Goal: Information Seeking & Learning: Learn about a topic

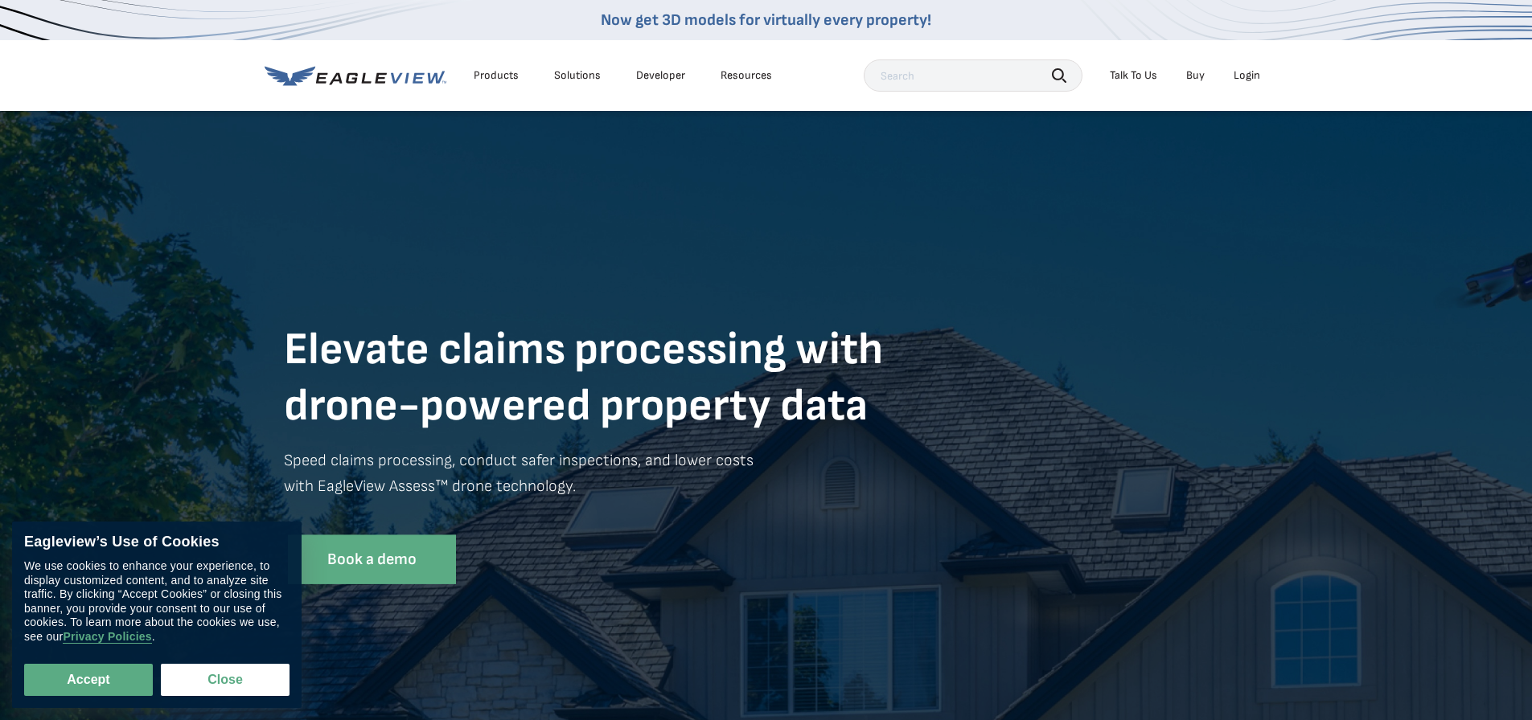
scroll to position [241, 0]
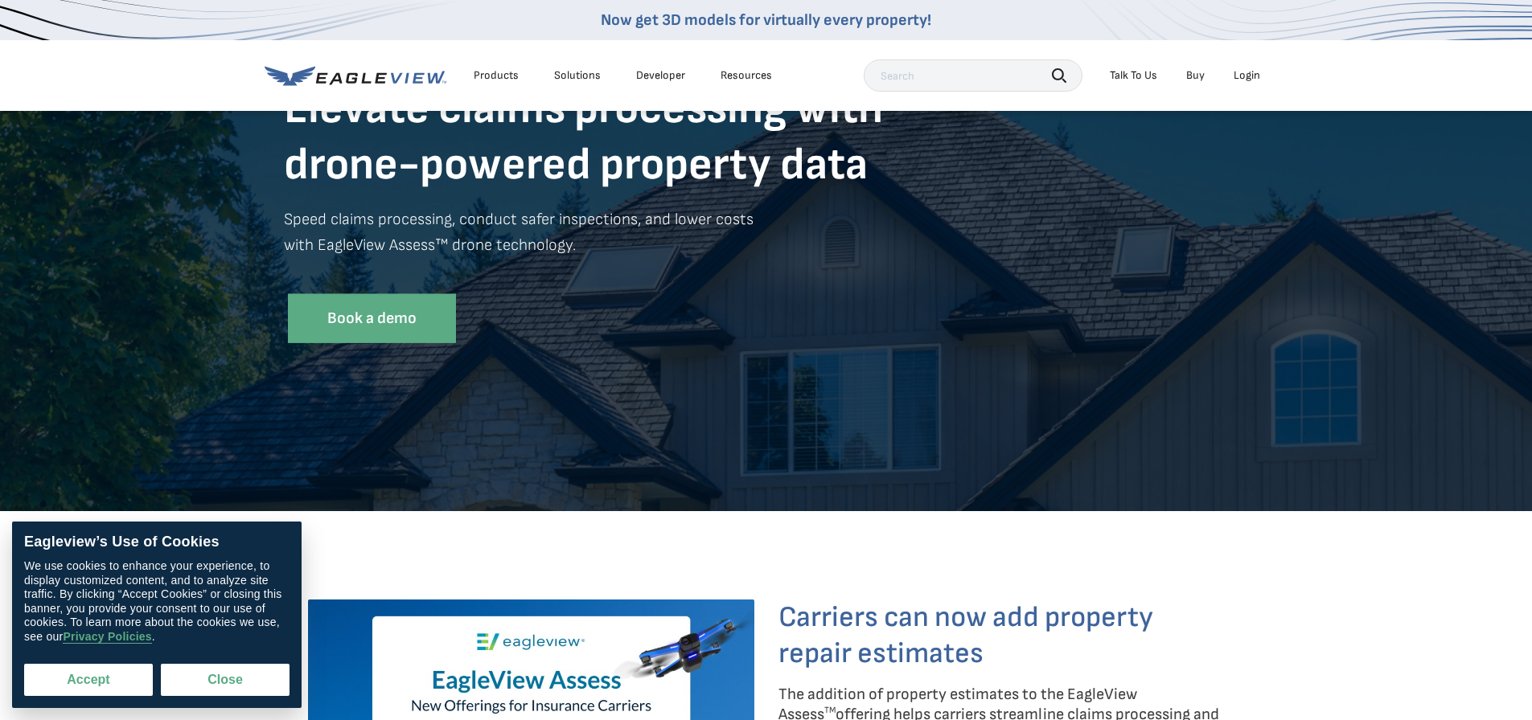
click at [106, 683] on button "Accept" at bounding box center [88, 680] width 129 height 32
checkbox input "true"
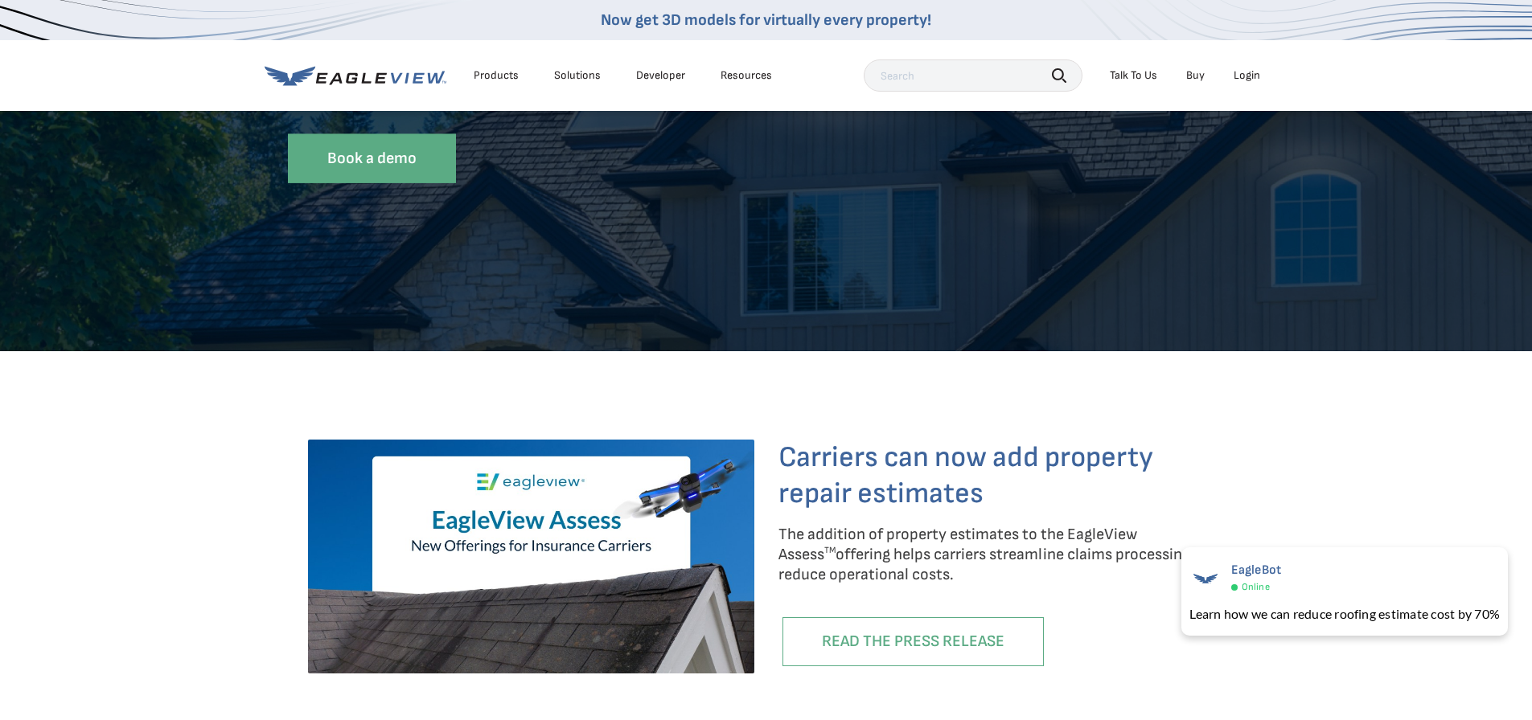
scroll to position [402, 0]
click at [971, 406] on div "Carriers can now add property repair estimates The addition of property estimat…" at bounding box center [766, 564] width 941 height 330
click at [270, 385] on div "Carriers can now add property repair estimates The addition of property estimat…" at bounding box center [766, 564] width 1532 height 427
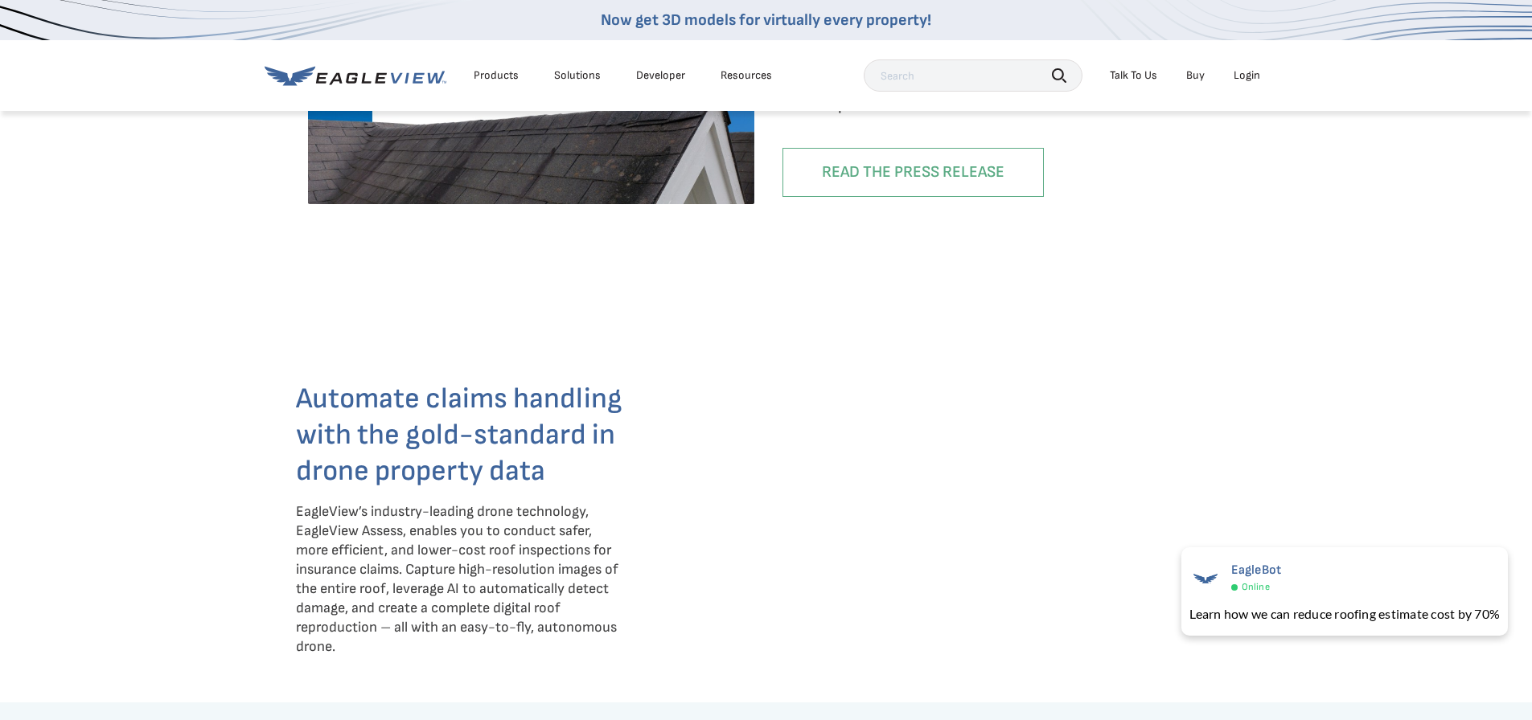
scroll to position [884, 0]
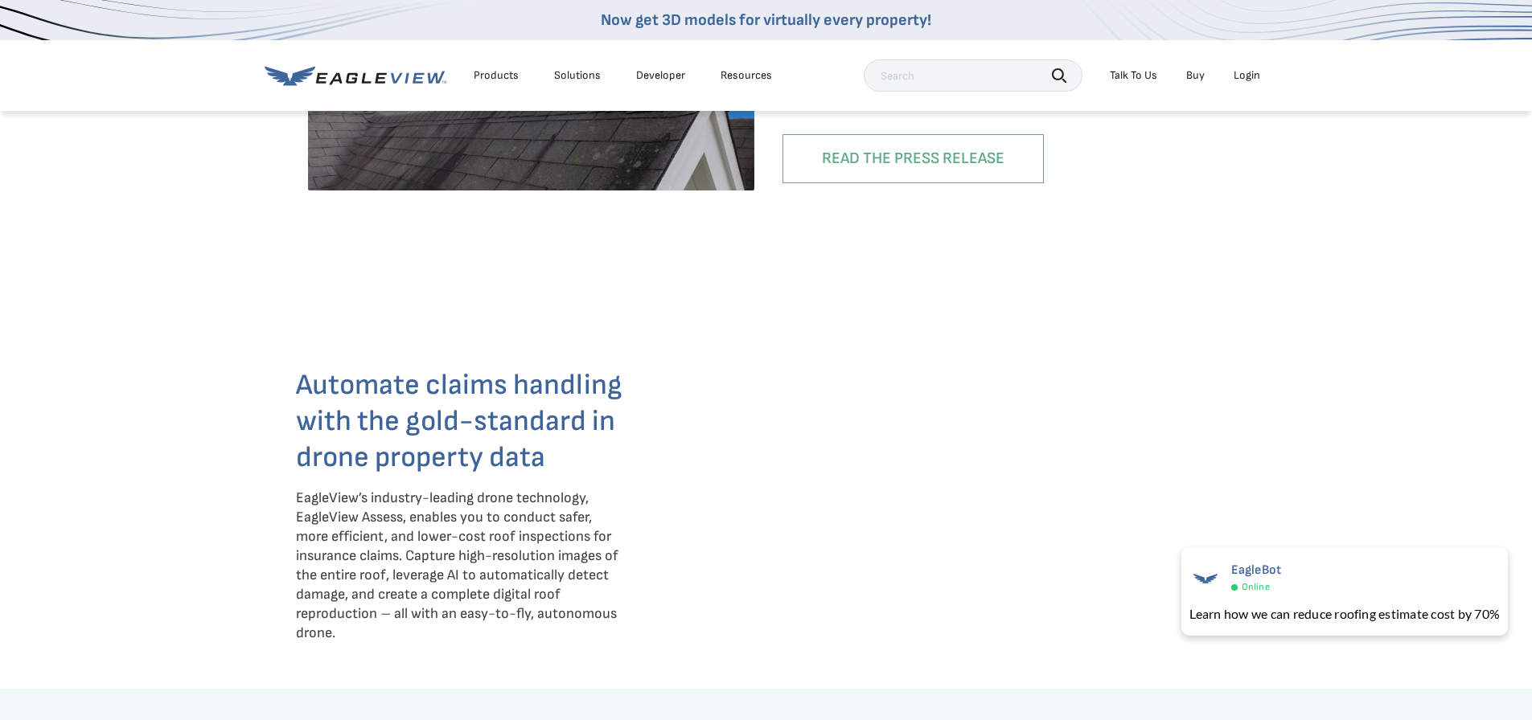
drag, startPoint x: 267, startPoint y: 366, endPoint x: 289, endPoint y: 380, distance: 26.8
click at [267, 366] on div "Automate claims handling with the gold-standard in drone property data EagleVie…" at bounding box center [766, 492] width 1532 height 354
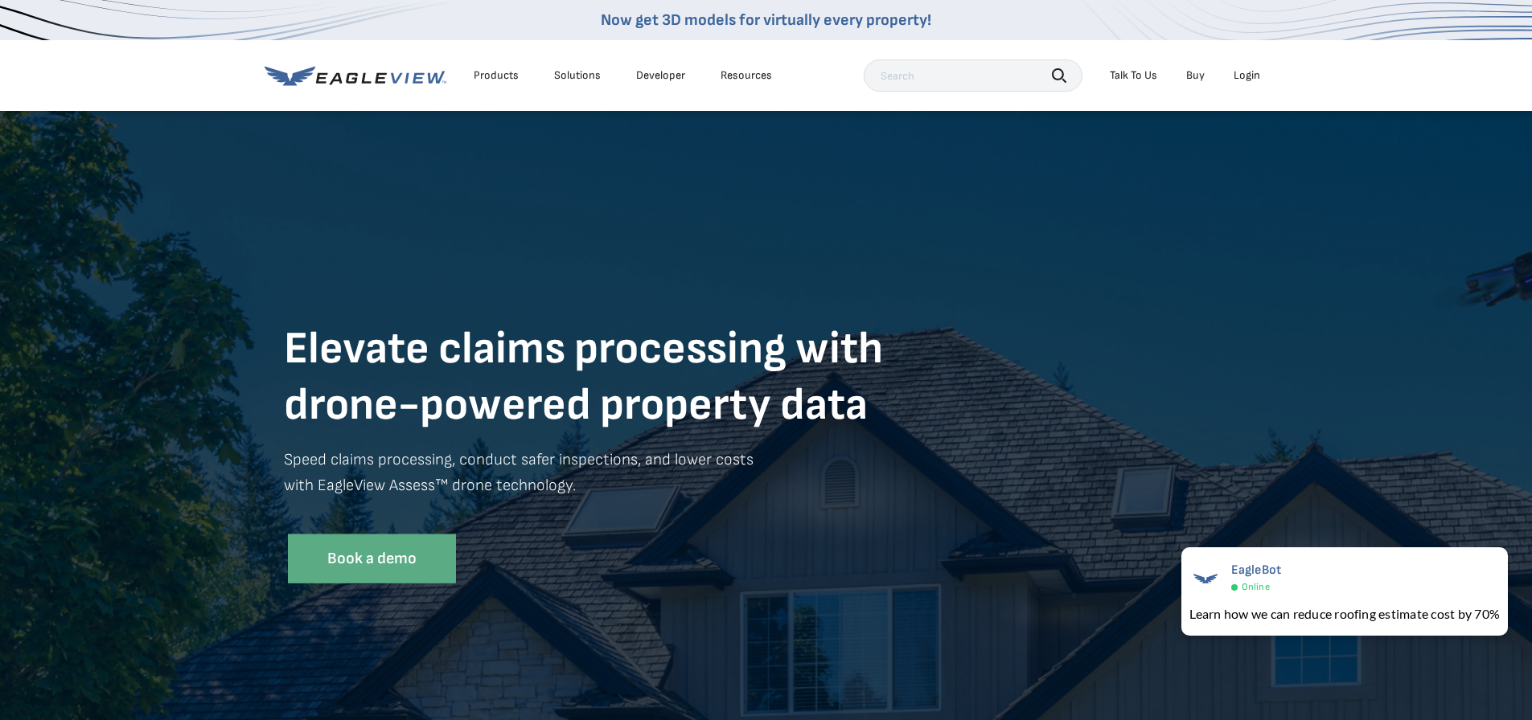
scroll to position [0, 0]
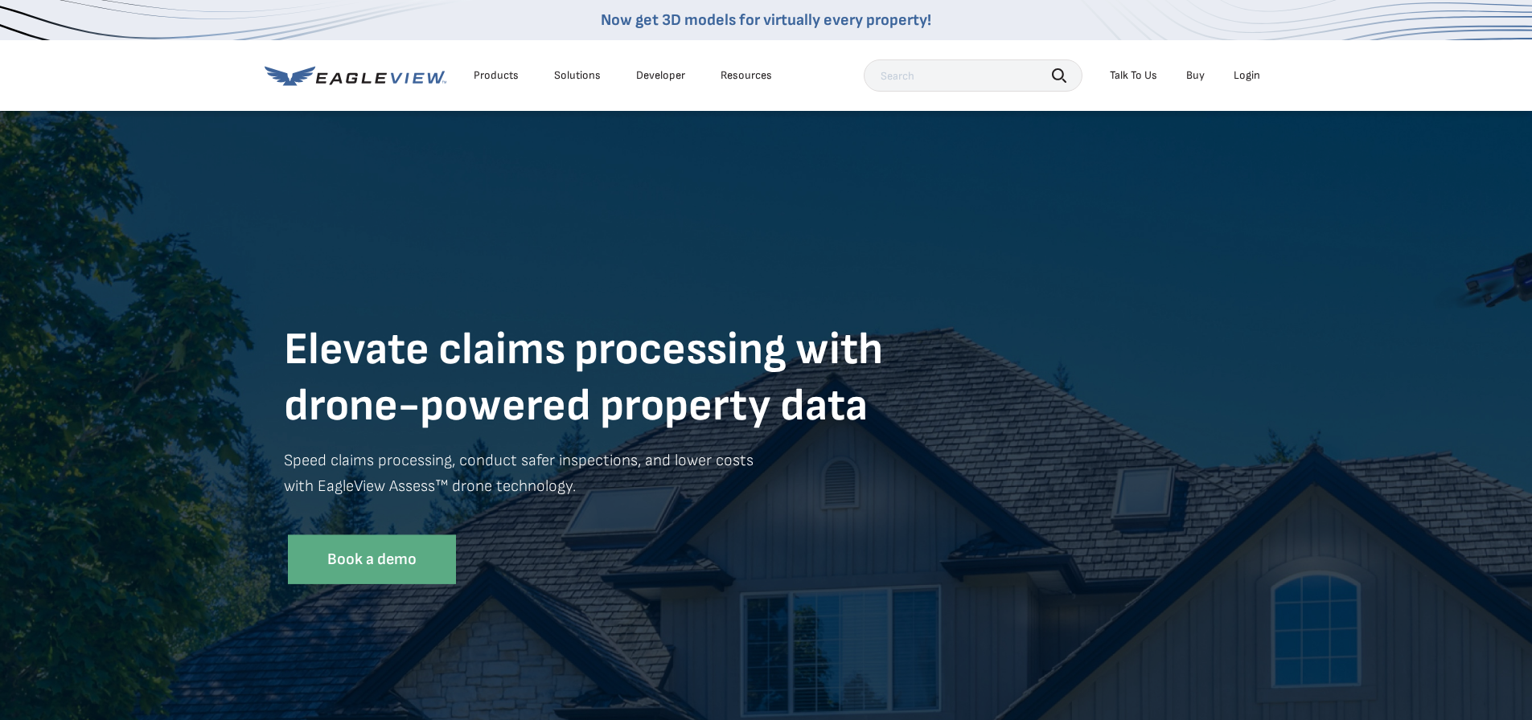
click at [503, 74] on div "Products" at bounding box center [496, 75] width 45 height 14
click at [551, 570] on div "Book a demo" at bounding box center [766, 565] width 965 height 61
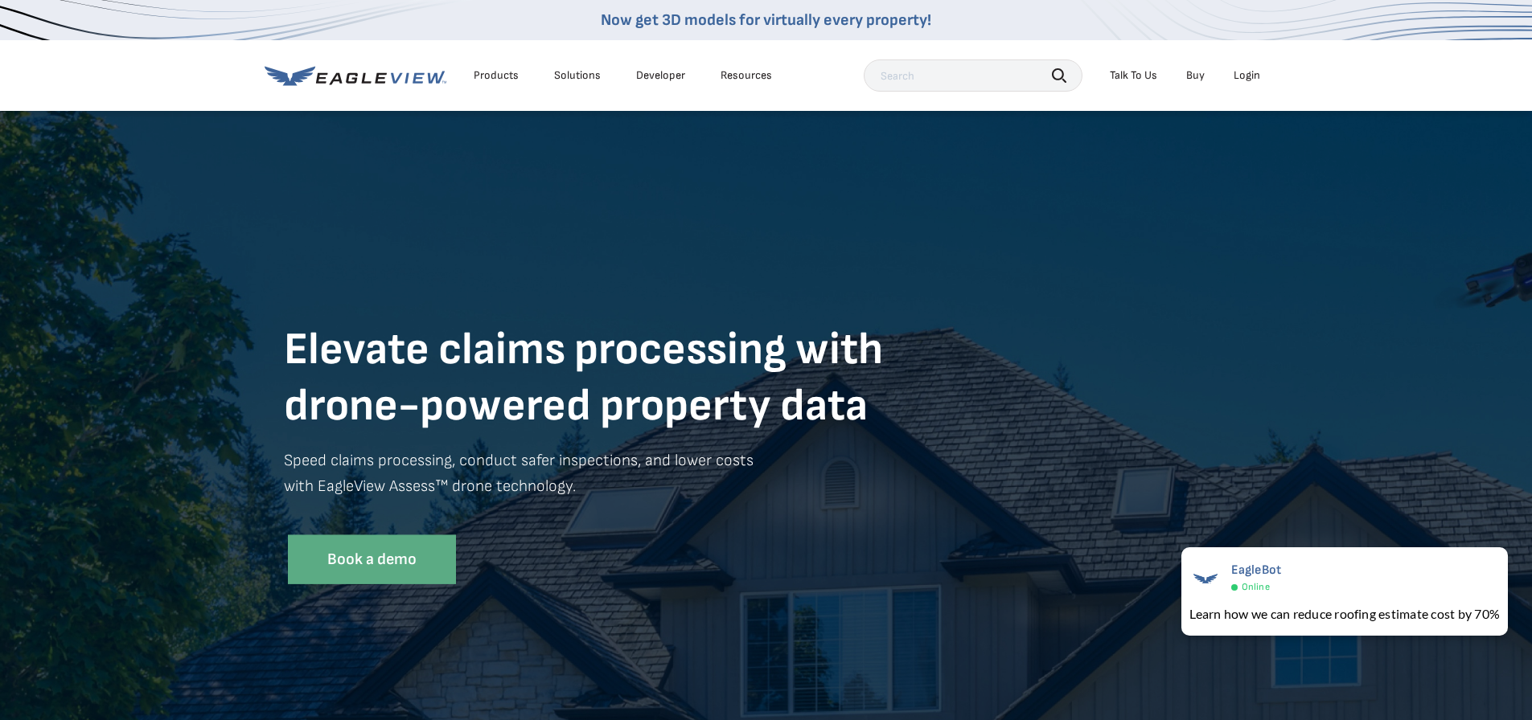
click at [510, 70] on div "Products" at bounding box center [496, 75] width 45 height 14
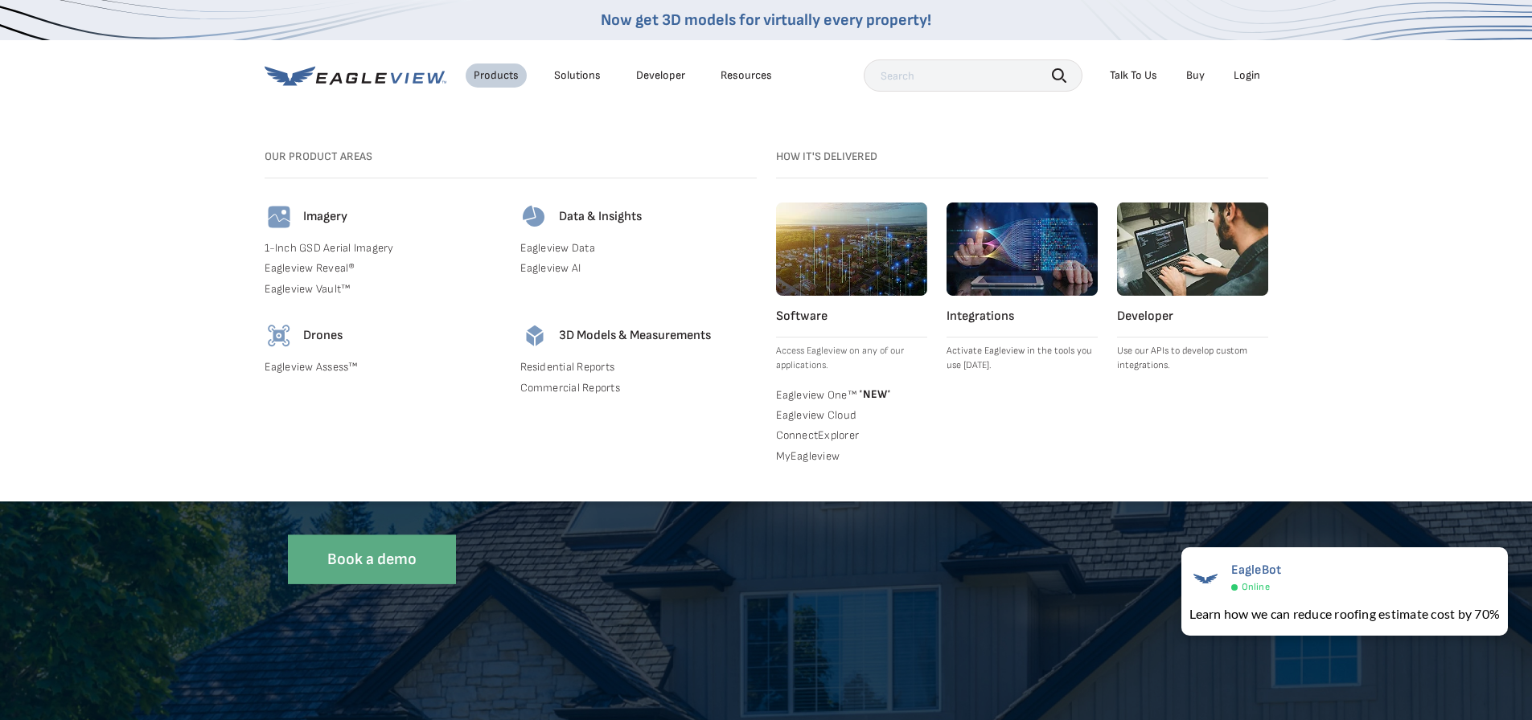
click at [577, 74] on div "Solutions" at bounding box center [577, 75] width 47 height 14
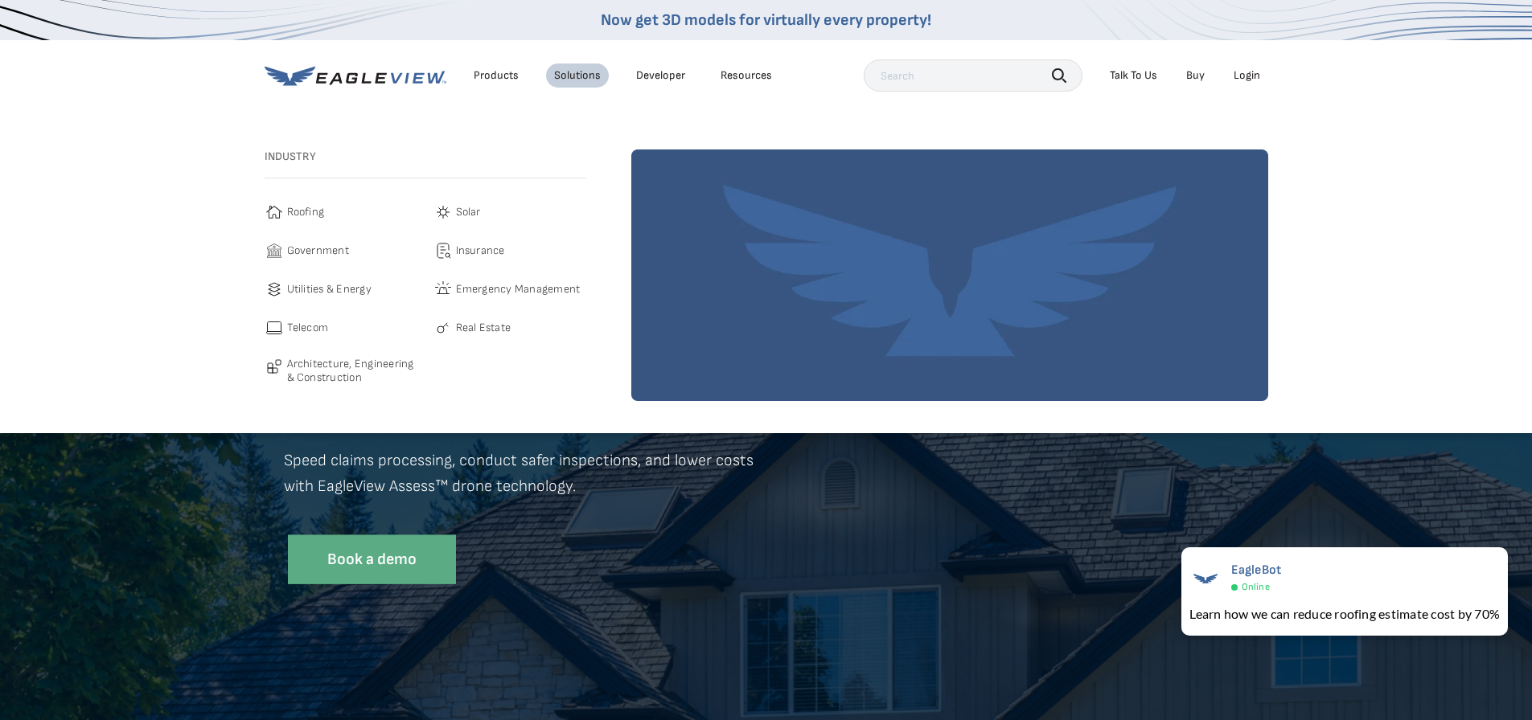
click at [644, 84] on li "Developer" at bounding box center [660, 76] width 65 height 24
click at [650, 77] on link "Developer" at bounding box center [660, 75] width 49 height 14
